Goal: Task Accomplishment & Management: Use online tool/utility

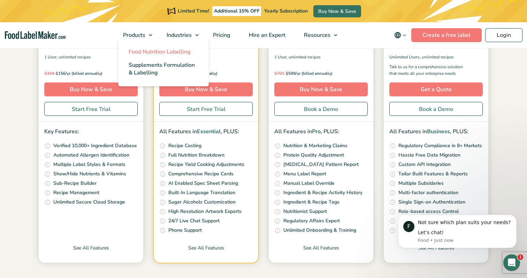
click at [150, 52] on span "Food Nutrition Labelling" at bounding box center [160, 52] width 62 height 8
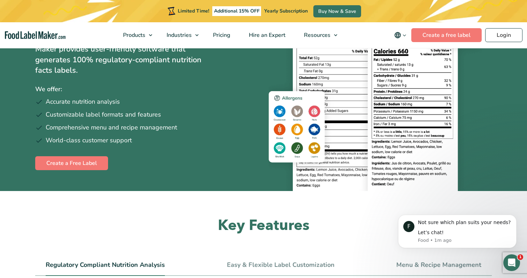
scroll to position [77, 0]
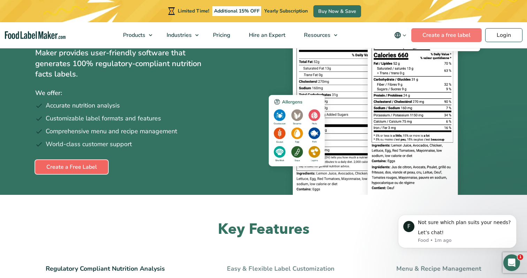
click at [60, 167] on link "Create a Free Label" at bounding box center [71, 167] width 73 height 14
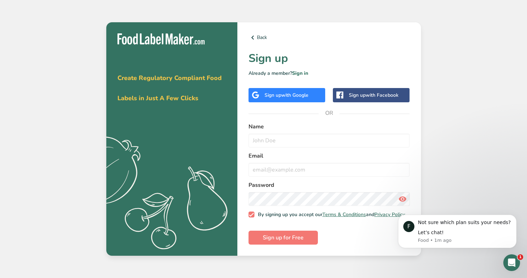
click at [284, 92] on span "with Google" at bounding box center [294, 95] width 27 height 7
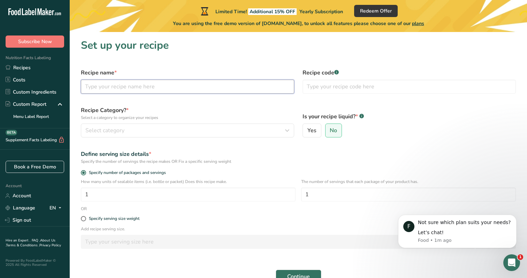
click at [147, 88] on input "text" at bounding box center [187, 87] width 213 height 14
type input "Hot sauce"
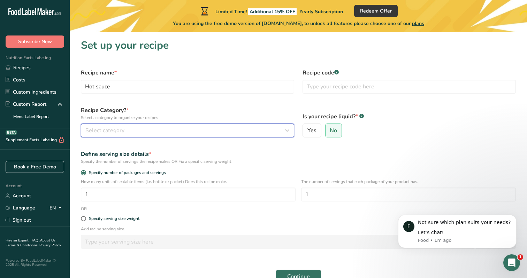
click at [147, 134] on div "Select category" at bounding box center [185, 131] width 200 height 8
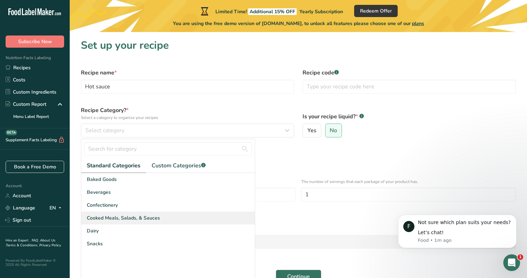
click at [133, 222] on span "Cooked Meals, Salads, & Sauces" at bounding box center [123, 218] width 73 height 7
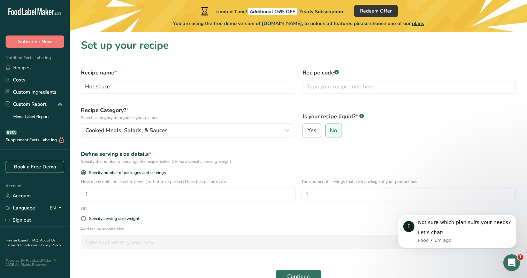
click at [308, 126] on label "Yes" at bounding box center [311, 131] width 19 height 14
click at [307, 129] on input "Yes" at bounding box center [305, 131] width 5 height 5
radio input "true"
radio input "false"
select select "22"
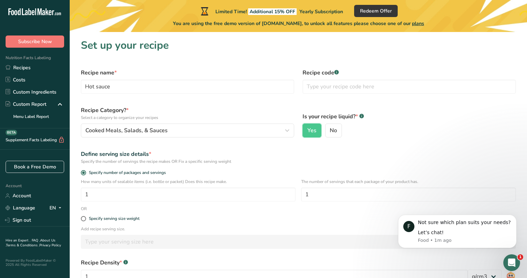
scroll to position [77, 0]
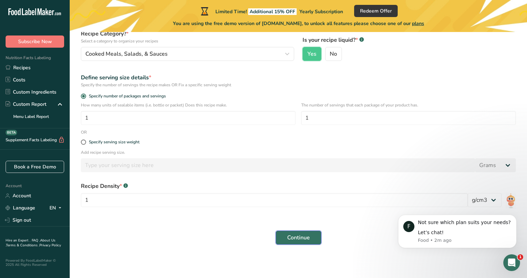
click at [303, 244] on button "Continue" at bounding box center [299, 238] width 46 height 14
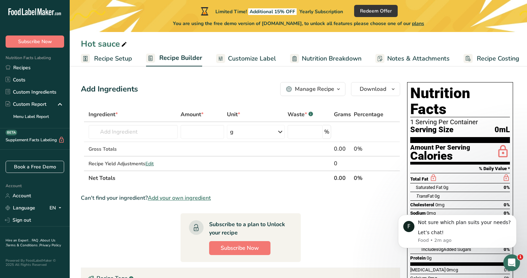
click at [255, 63] on link "Customize Label" at bounding box center [246, 59] width 60 height 16
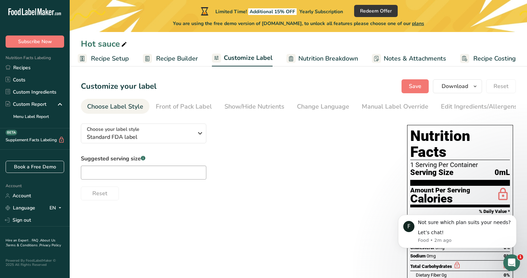
click at [309, 56] on span "Nutrition Breakdown" at bounding box center [328, 58] width 60 height 9
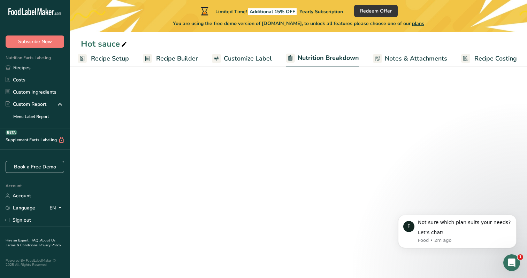
scroll to position [0, 4]
select select "Calories"
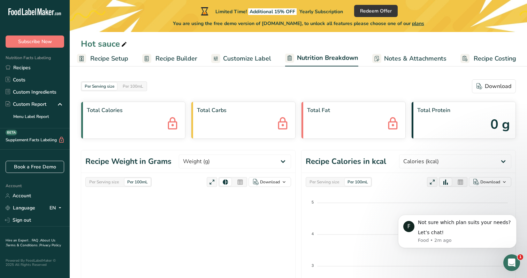
click at [245, 53] on link "Customize Label" at bounding box center [241, 59] width 60 height 16
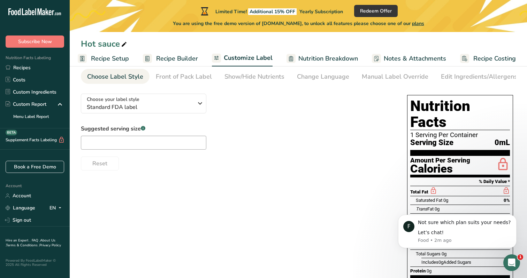
scroll to position [91, 0]
